Goal: Task Accomplishment & Management: Use online tool/utility

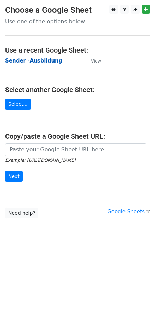
click at [25, 61] on strong "Sender -Ausbildung" at bounding box center [33, 61] width 57 height 6
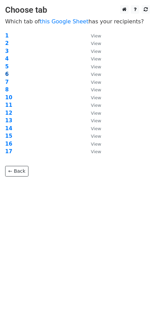
click at [7, 72] on strong "6" at bounding box center [6, 74] width 3 height 6
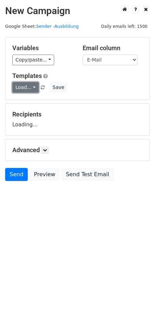
click at [30, 88] on link "Load..." at bounding box center [25, 87] width 26 height 11
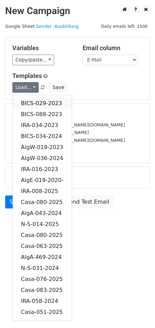
click at [42, 103] on link "BICS-029-2023" at bounding box center [42, 103] width 59 height 11
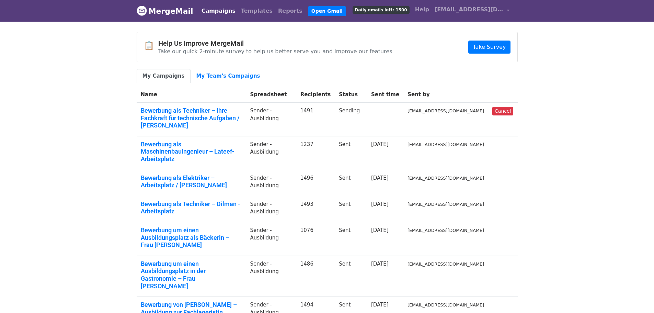
drag, startPoint x: 0, startPoint y: 0, endPoint x: 78, endPoint y: 106, distance: 132.1
click at [78, 106] on body "MergeMail Campaigns Templates Reports Open Gmail Daily emails left: 1500 Help i…" at bounding box center [327, 230] width 654 height 461
drag, startPoint x: 505, startPoint y: 7, endPoint x: 503, endPoint y: 12, distance: 5.8
click at [505, 7] on link "info1@vitastuttgart.com" at bounding box center [472, 11] width 80 height 16
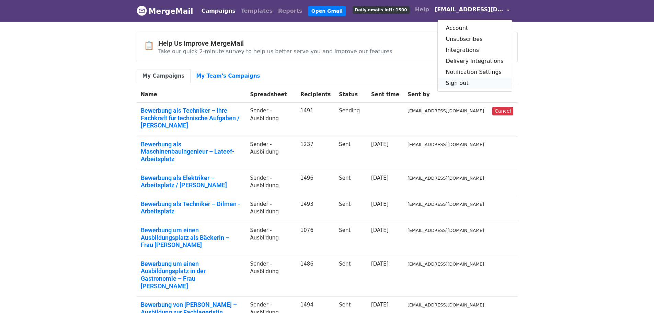
click at [473, 80] on link "Sign out" at bounding box center [475, 83] width 74 height 11
